Goal: Task Accomplishment & Management: Use online tool/utility

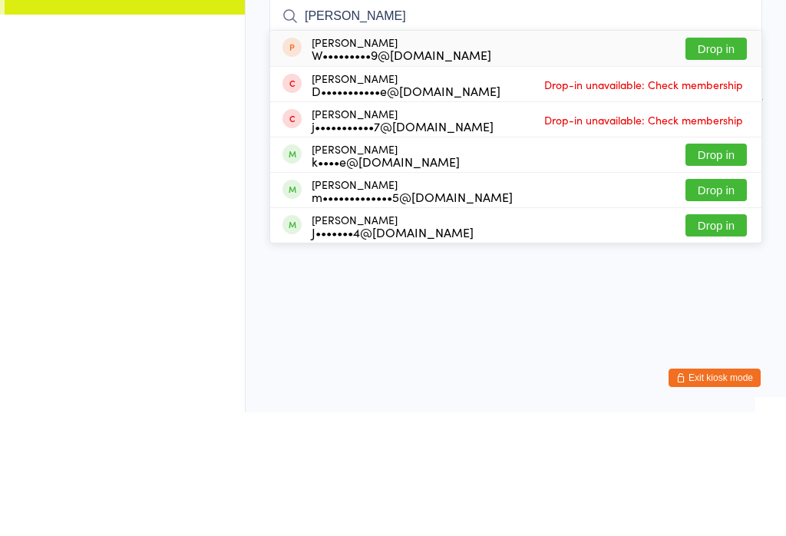
type input "[PERSON_NAME]"
click at [714, 267] on button "Drop in" at bounding box center [715, 278] width 61 height 22
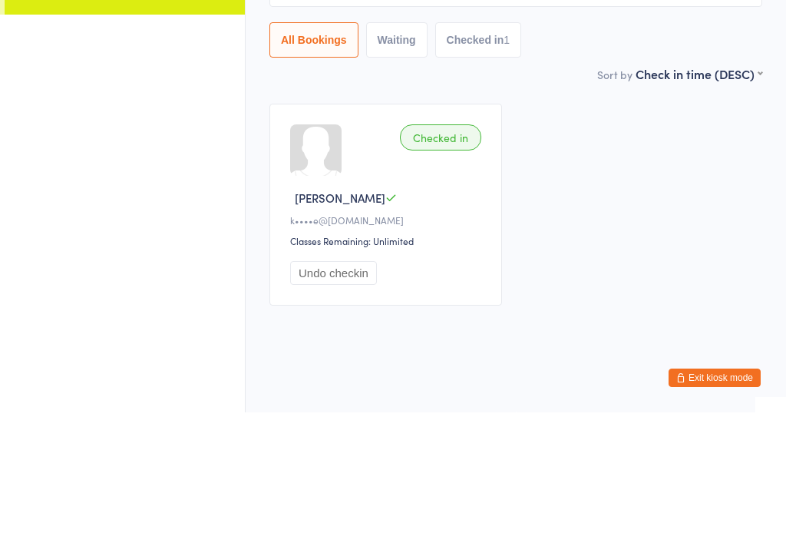
click at [662, 213] on div "Checked in [PERSON_NAME] k••••e@[DOMAIN_NAME] Classes Remaining: Unlimited Undo…" at bounding box center [516, 327] width 520 height 229
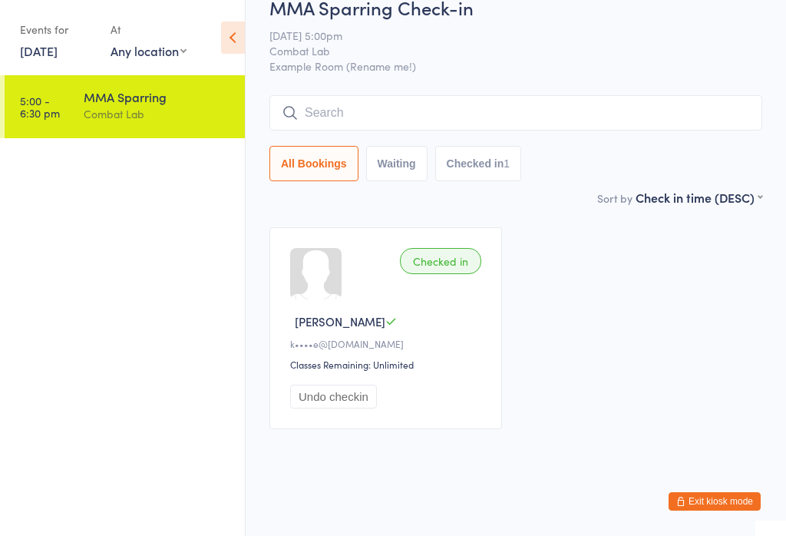
click at [528, 108] on input "search" at bounding box center [515, 112] width 493 height 35
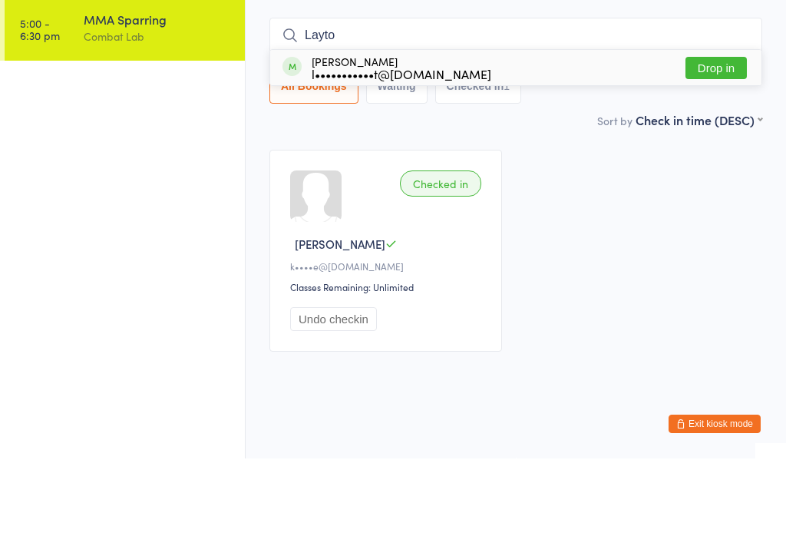
type input "Layto"
click at [713, 134] on button "Drop in" at bounding box center [715, 145] width 61 height 22
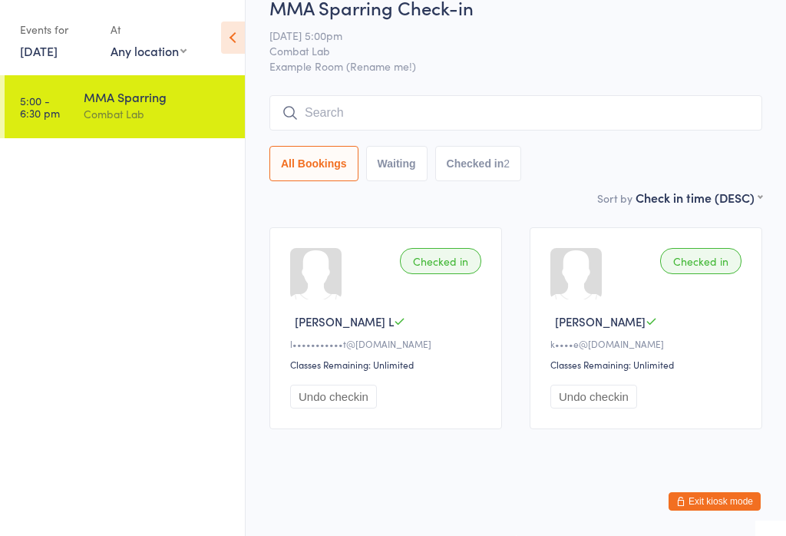
click at [315, 101] on input "search" at bounding box center [515, 112] width 493 height 35
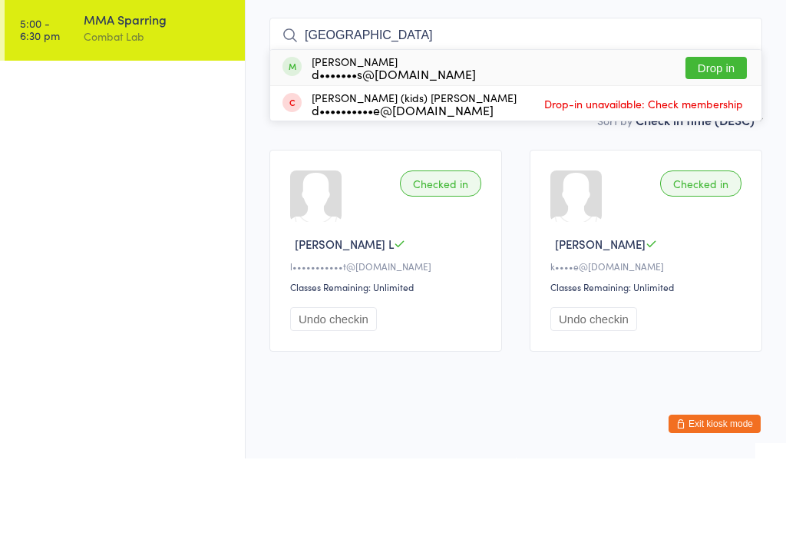
type input "[GEOGRAPHIC_DATA]"
click at [718, 134] on button "Drop in" at bounding box center [715, 145] width 61 height 22
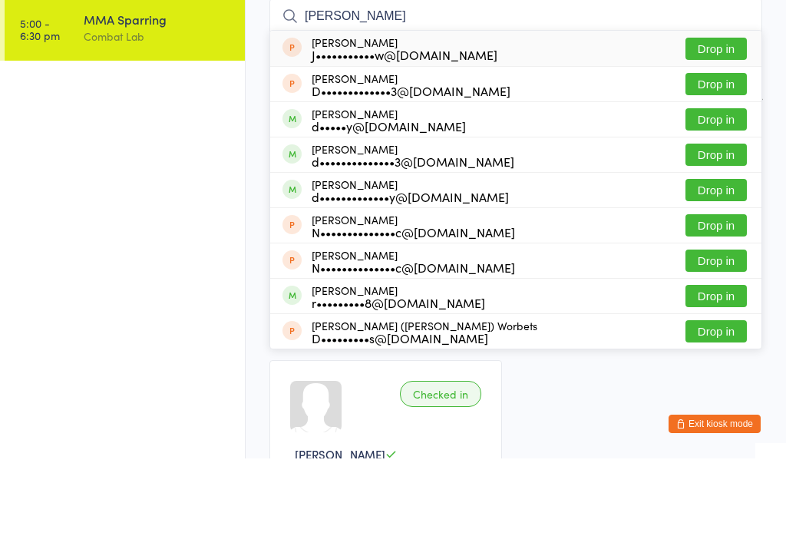
type input "[PERSON_NAME]"
click at [712, 256] on button "Drop in" at bounding box center [715, 267] width 61 height 22
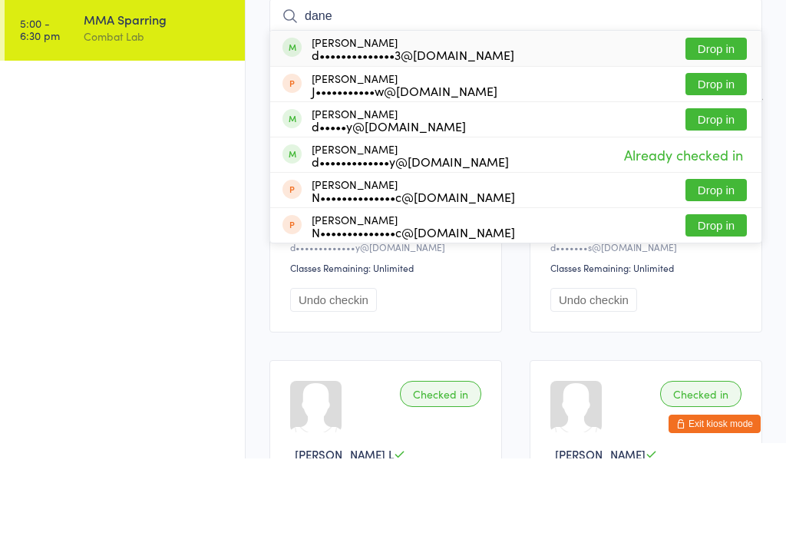
type input "dane"
click at [441, 126] on div "d••••••••••••••3@[DOMAIN_NAME]" at bounding box center [413, 132] width 203 height 12
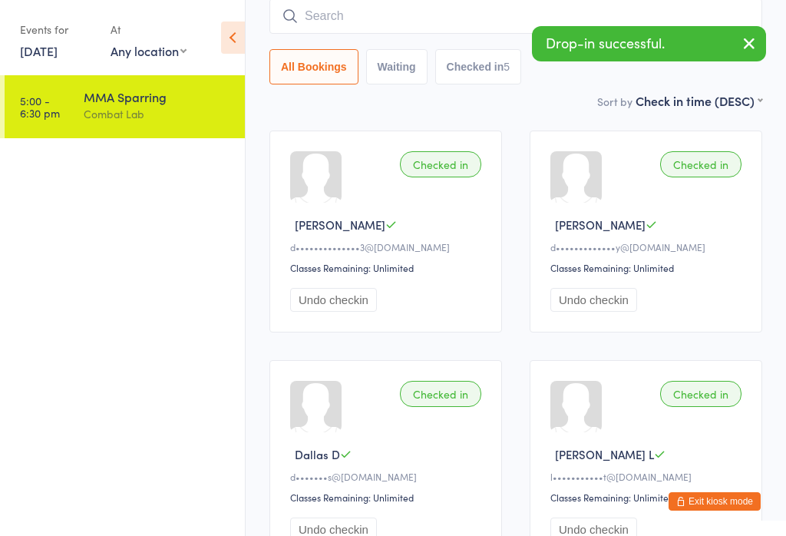
click at [326, 15] on input "search" at bounding box center [515, 15] width 493 height 35
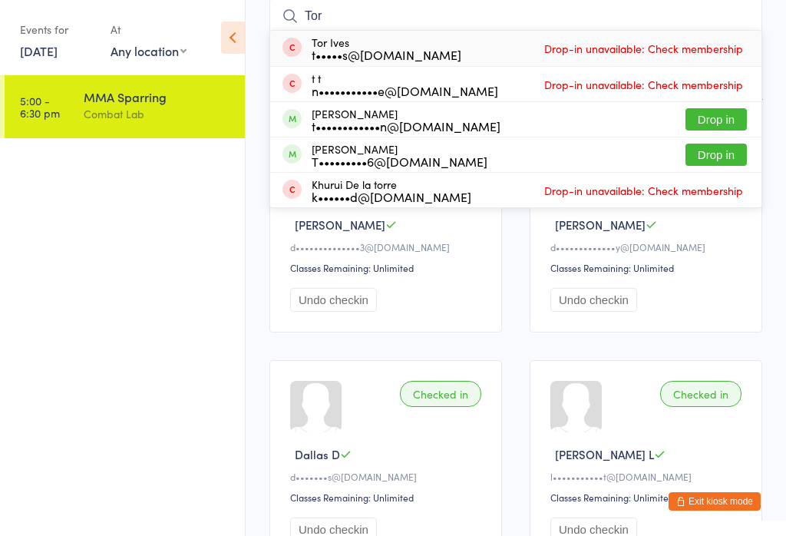
type input "Tor"
click at [717, 130] on button "Drop in" at bounding box center [715, 119] width 61 height 22
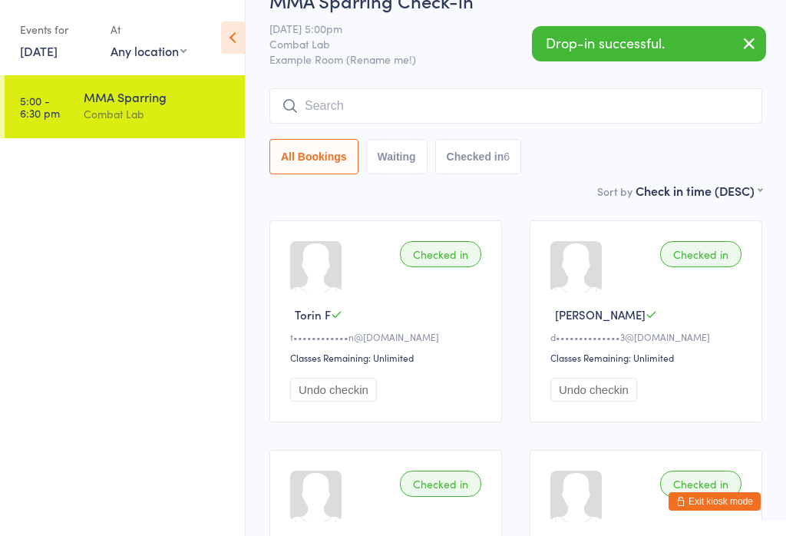
scroll to position [0, 0]
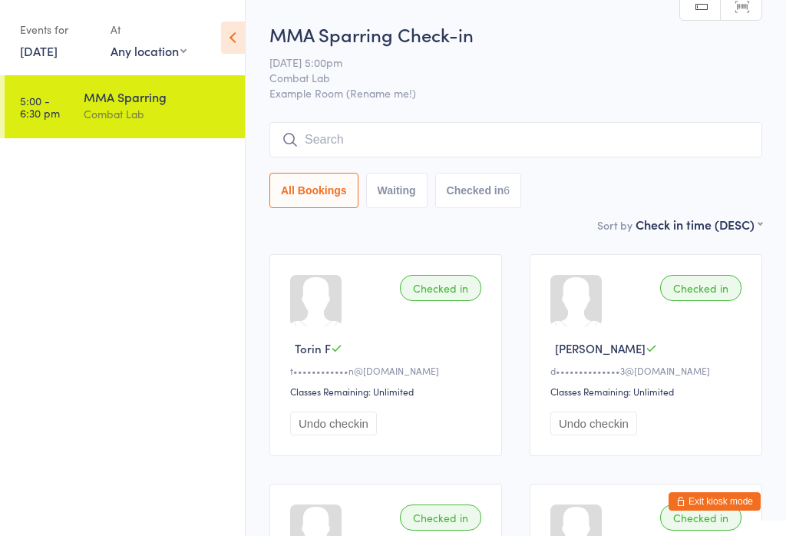
click at [565, 157] on input "search" at bounding box center [515, 139] width 493 height 35
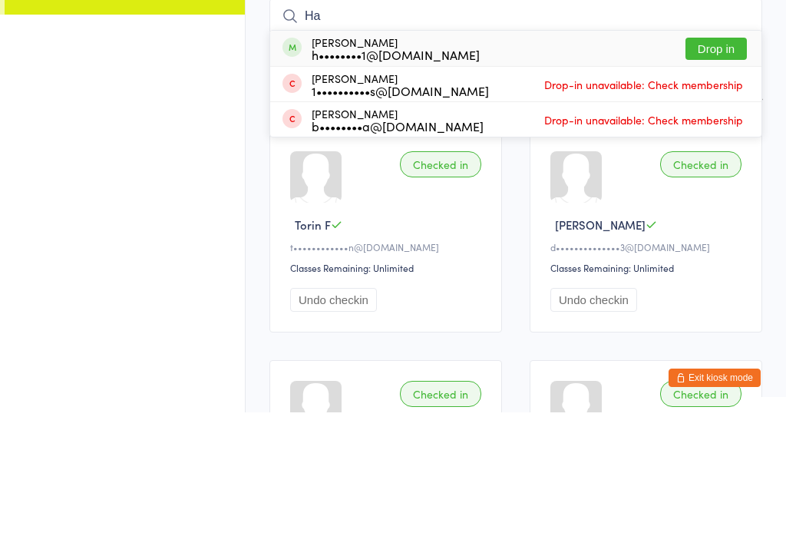
type input "Ha"
click at [721, 161] on button "Drop in" at bounding box center [715, 172] width 61 height 22
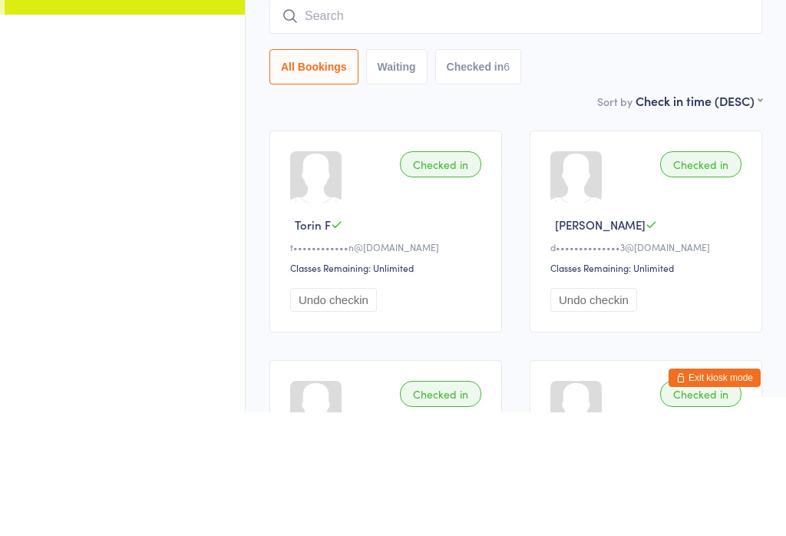
scroll to position [124, 0]
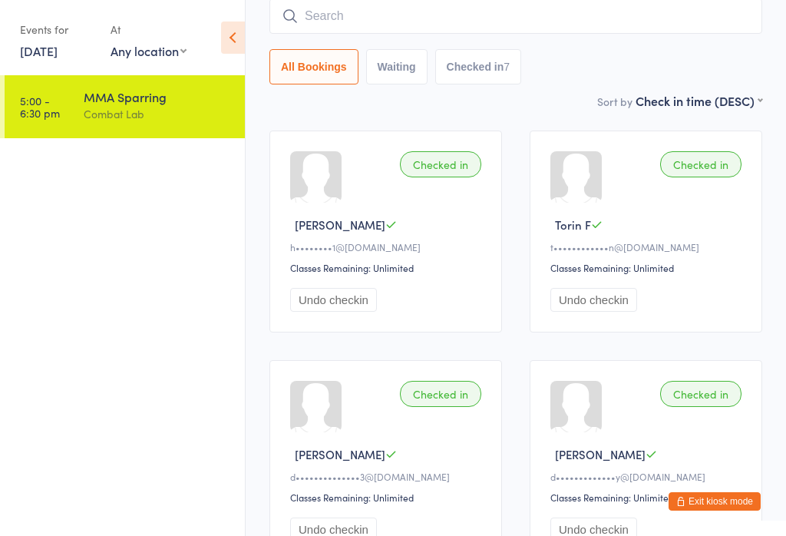
click at [516, 14] on input "search" at bounding box center [515, 15] width 493 height 35
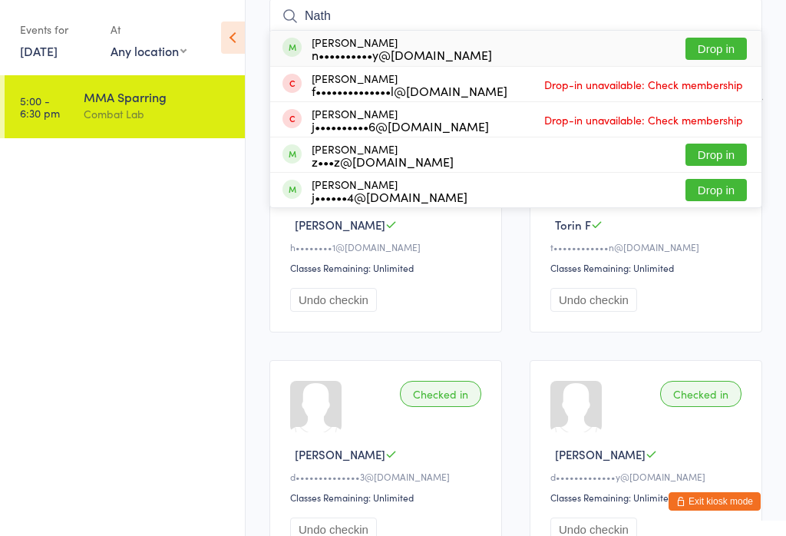
type input "Nath"
click at [715, 51] on button "Drop in" at bounding box center [715, 49] width 61 height 22
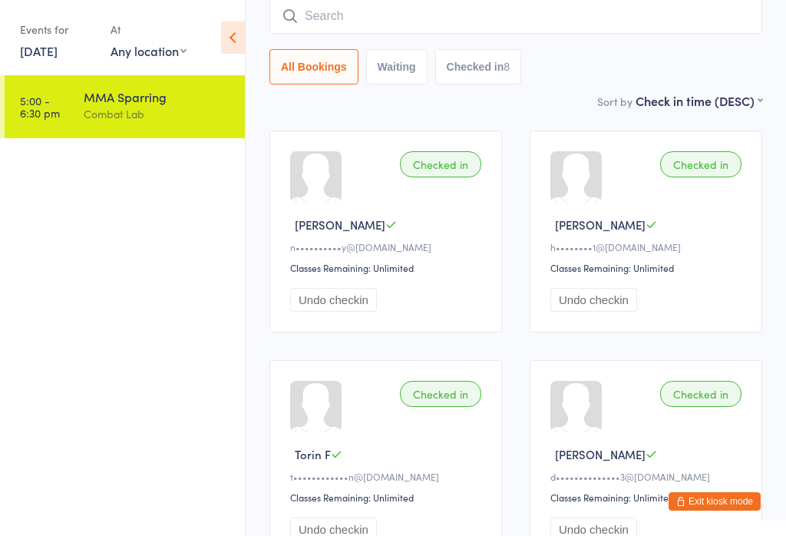
click at [592, 31] on input "search" at bounding box center [515, 15] width 493 height 35
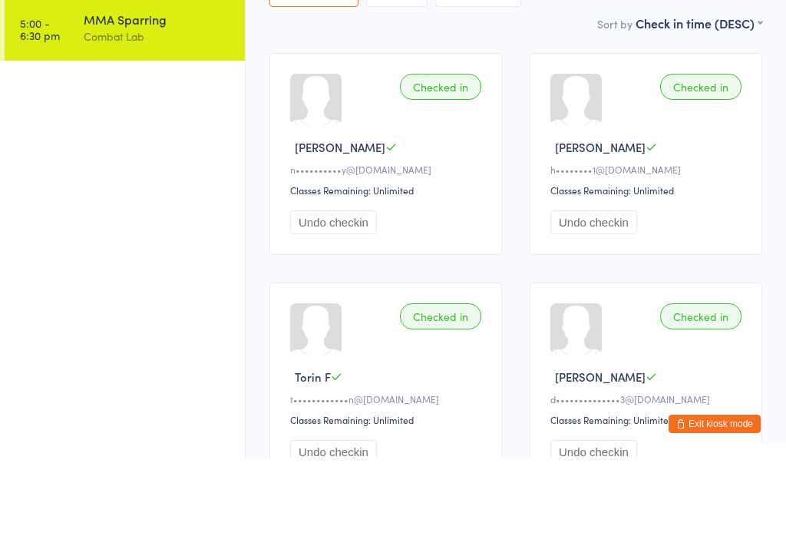
scroll to position [18, 0]
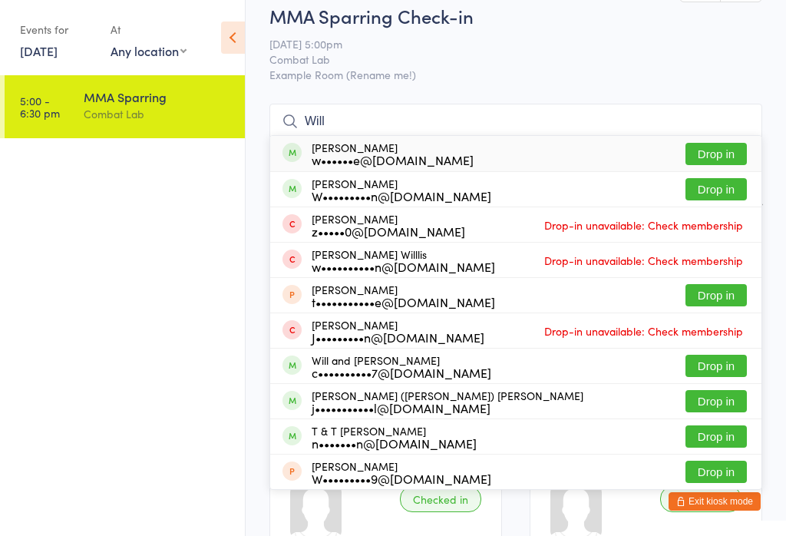
type input "Will"
click at [718, 157] on button "Drop in" at bounding box center [715, 154] width 61 height 22
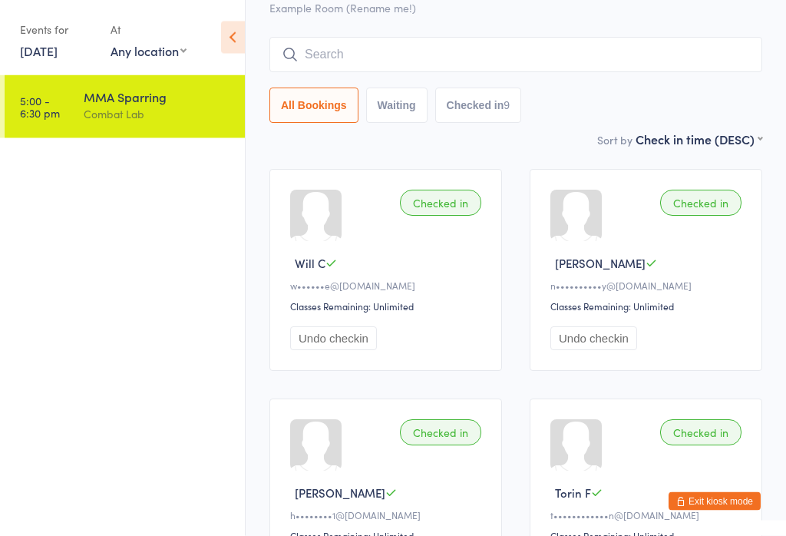
scroll to position [2, 0]
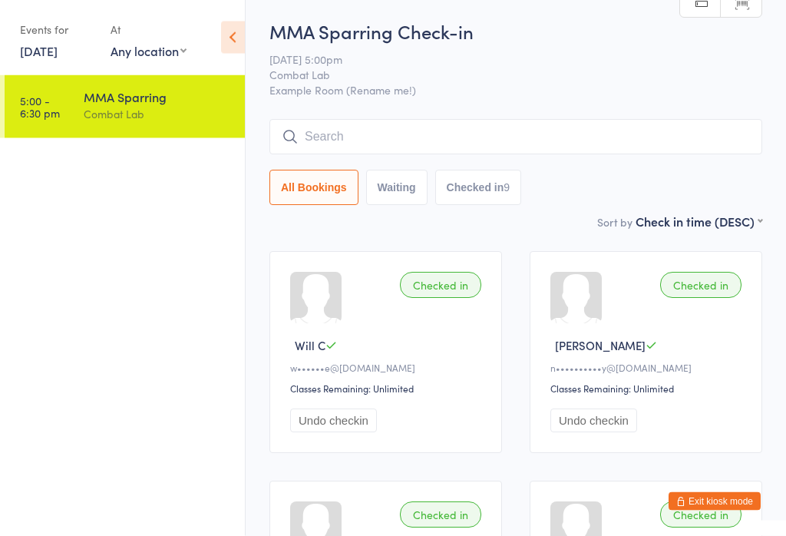
click at [573, 138] on input "search" at bounding box center [515, 137] width 493 height 35
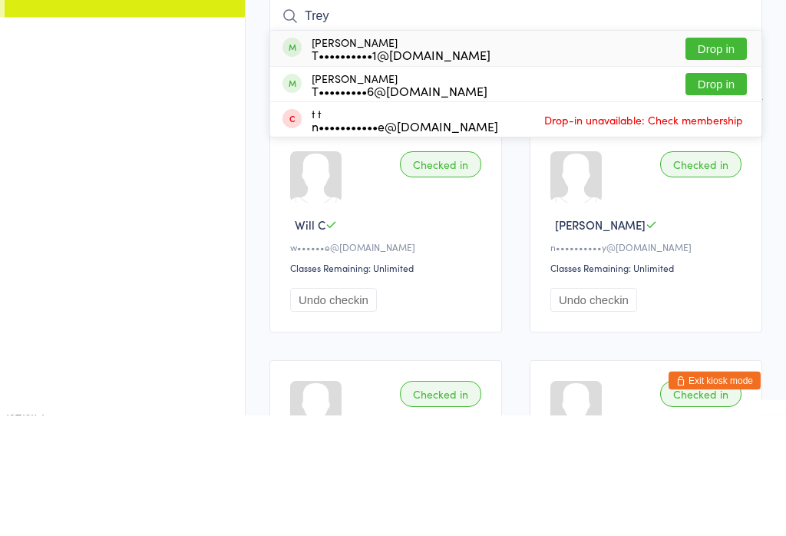
type input "Trey"
click at [551, 152] on div "[PERSON_NAME] T••••••••••1@[DOMAIN_NAME] Drop in" at bounding box center [515, 169] width 491 height 35
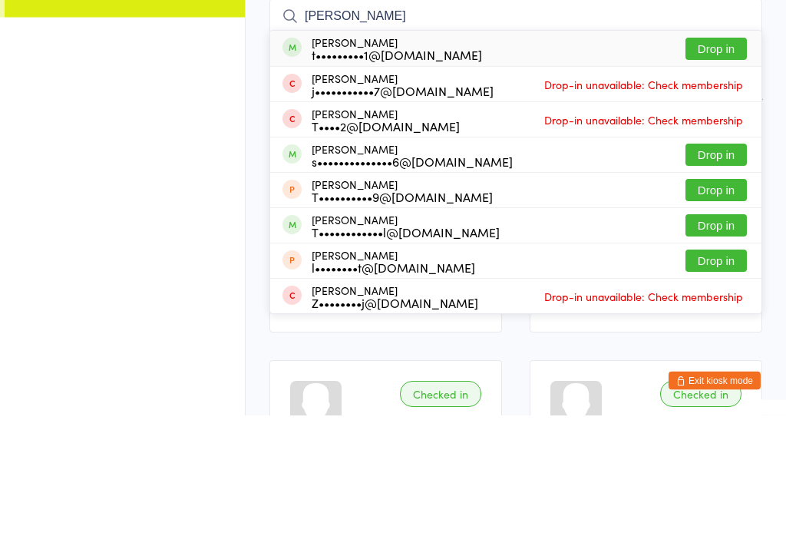
type input "[PERSON_NAME]"
click at [480, 152] on div "[PERSON_NAME] t•••••••••1@[DOMAIN_NAME] Drop in" at bounding box center [515, 169] width 491 height 35
